Goal: Information Seeking & Learning: Learn about a topic

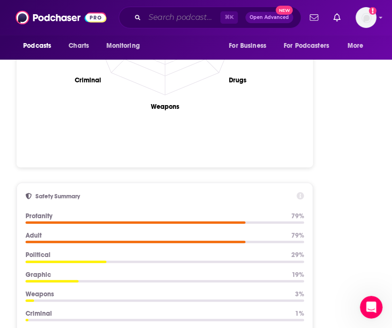
click at [168, 15] on input "Search podcasts, credits, & more..." at bounding box center [183, 17] width 76 height 15
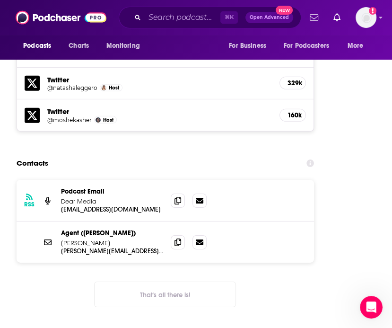
scroll to position [1559, 0]
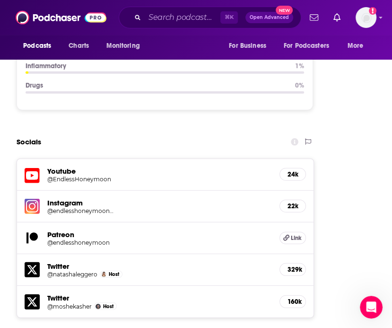
scroll to position [1500, 0]
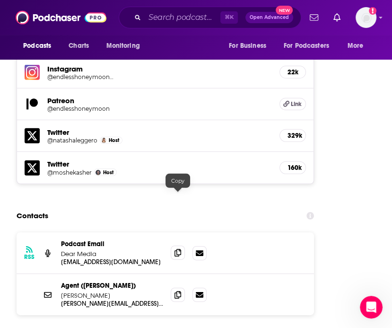
click at [177, 249] on icon at bounding box center [178, 253] width 7 height 8
click at [179, 291] on icon at bounding box center [178, 295] width 7 height 8
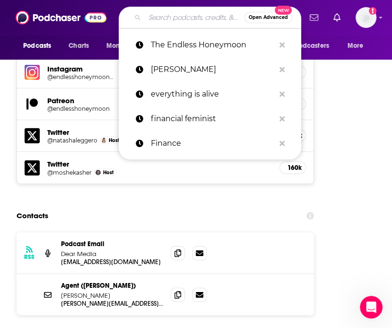
click at [195, 17] on input "Search podcasts, credits, & more..." at bounding box center [195, 17] width 100 height 15
paste input "Best Friends with Nicole Byer and Sasheer Zamata"
type input "Best Friends with Nicole Byer and Sasheer Zamata"
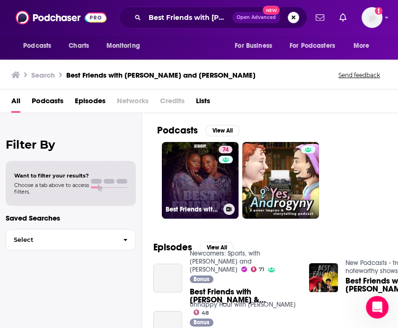
click at [205, 158] on link "74 Best Friends with Nicole Byer and Sasheer Zamata" at bounding box center [200, 180] width 77 height 77
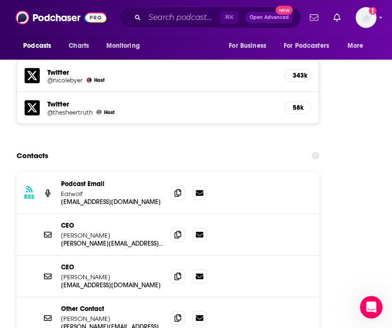
scroll to position [1462, 0]
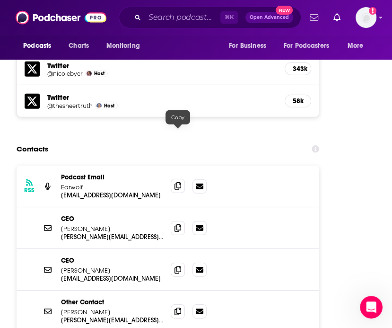
click at [183, 179] on span at bounding box center [178, 186] width 14 height 14
click at [176, 224] on icon at bounding box center [178, 228] width 7 height 8
click at [182, 262] on span at bounding box center [178, 269] width 14 height 14
click at [178, 307] on icon at bounding box center [178, 311] width 7 height 8
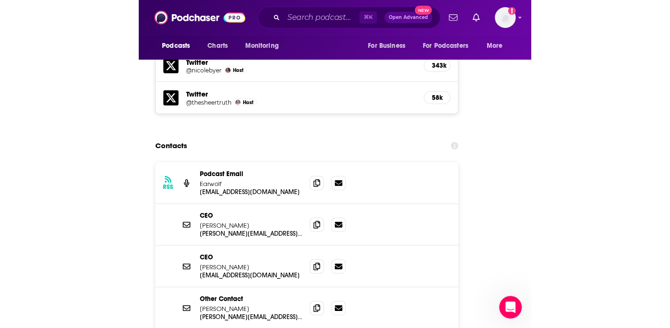
scroll to position [1474, 0]
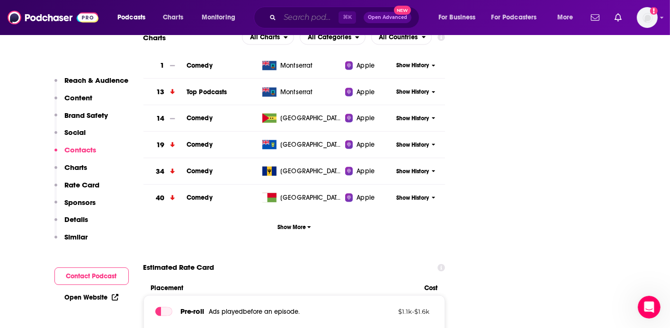
click at [322, 18] on input "Search podcasts, credits, & more..." at bounding box center [309, 17] width 59 height 15
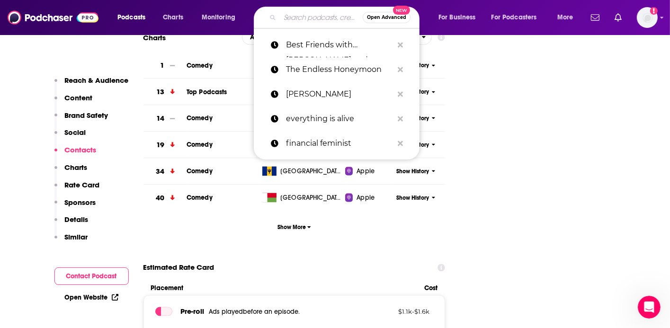
paste input "Best Friends with Nicole Byer and Sasheer Zamata"
type input "Best Friends with Nicole Byer and Sasheer Zamata"
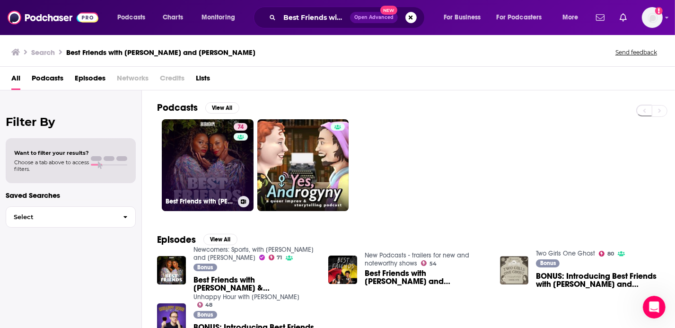
click at [192, 148] on link "74 Best Friends with Nicole Byer and Sasheer Zamata" at bounding box center [208, 165] width 92 height 92
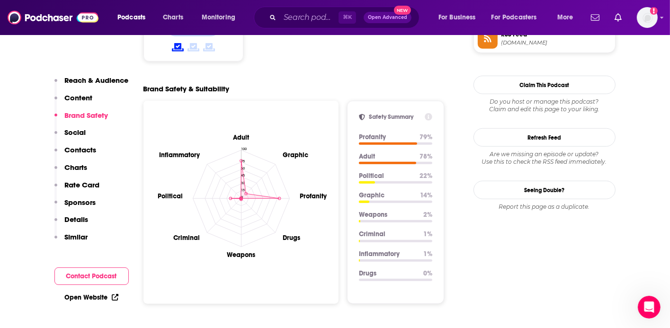
scroll to position [860, 0]
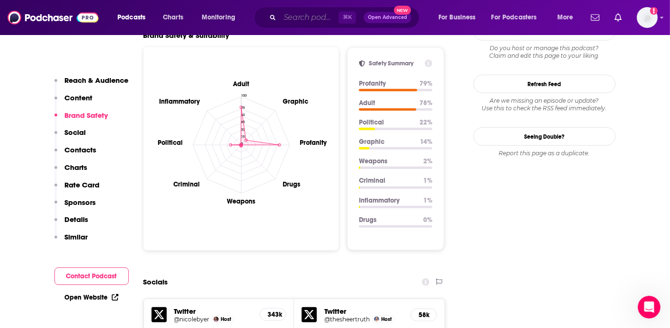
click at [326, 19] on input "Search podcasts, credits, & more..." at bounding box center [309, 17] width 59 height 15
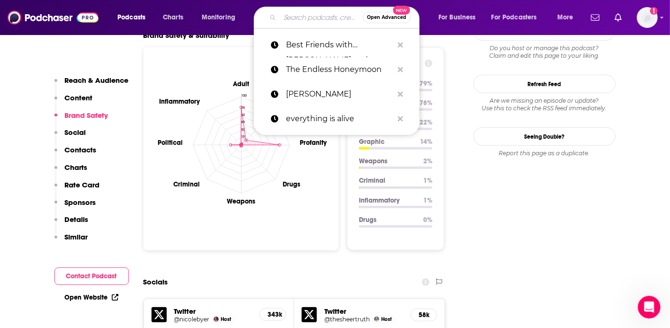
paste input "Toni and Ryan"
type input "Toni and Ryan"
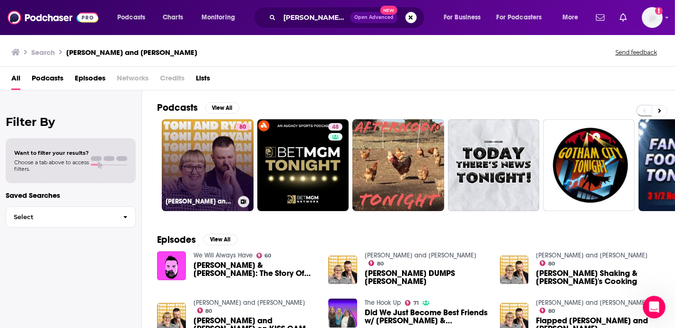
click at [208, 137] on link "80 Toni and Ryan" at bounding box center [208, 165] width 92 height 92
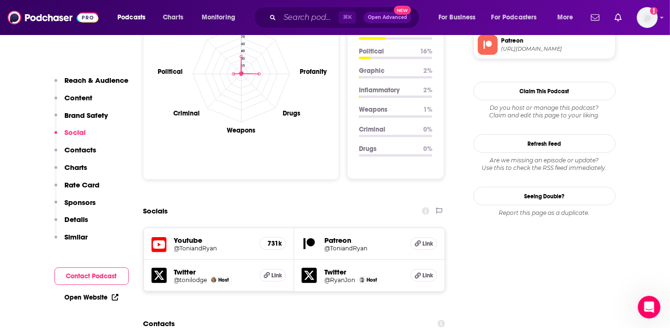
scroll to position [989, 0]
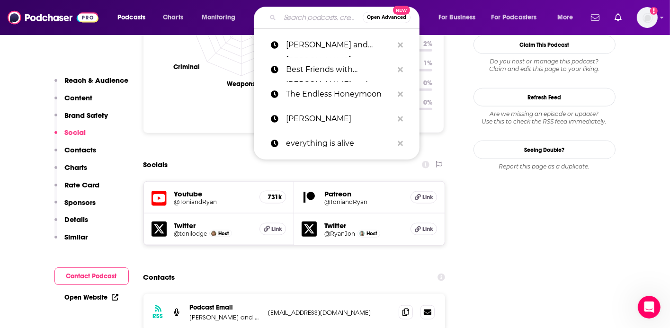
click at [304, 19] on input "Search podcasts, credits, & more..." at bounding box center [321, 17] width 83 height 15
paste input "The Goal Digger Podcast"
type input "The Goal Digger Podcast"
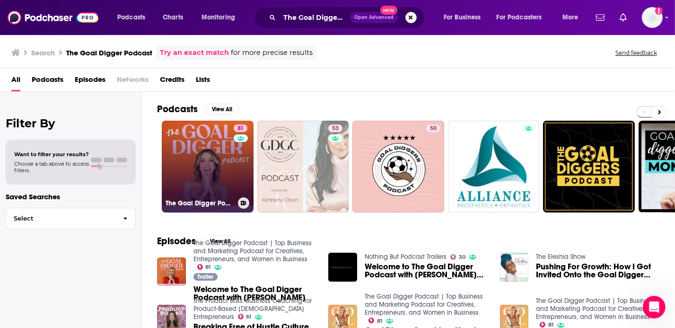
click at [245, 154] on div "81" at bounding box center [242, 160] width 16 height 73
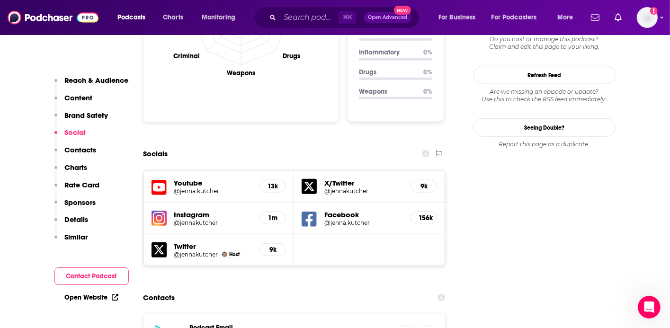
scroll to position [1013, 0]
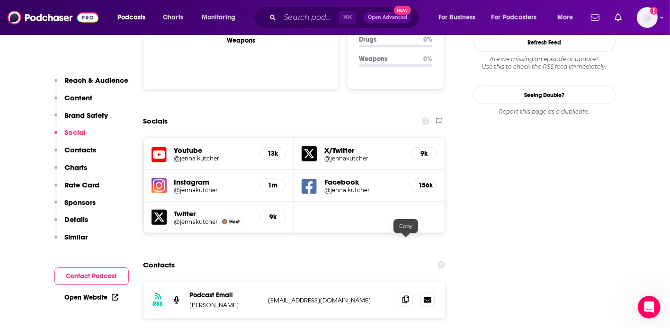
click at [392, 292] on span at bounding box center [405, 299] width 14 height 14
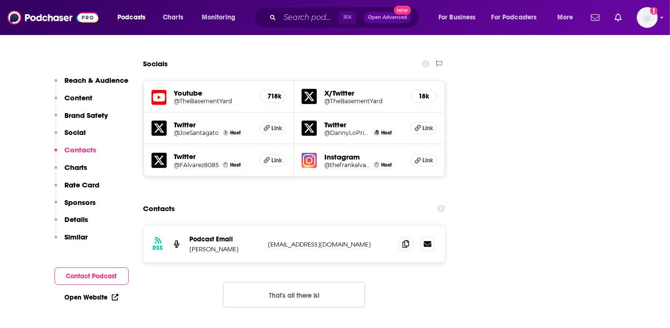
scroll to position [1080, 0]
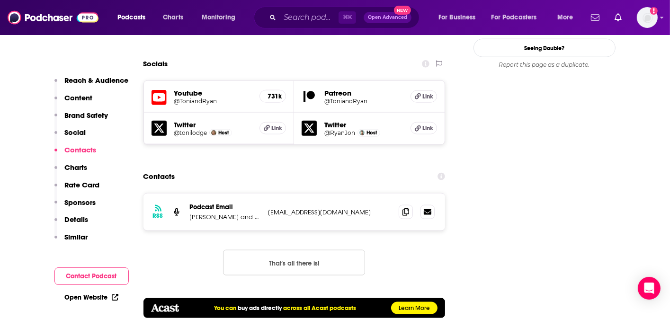
scroll to position [1091, 0]
